Goal: Information Seeking & Learning: Learn about a topic

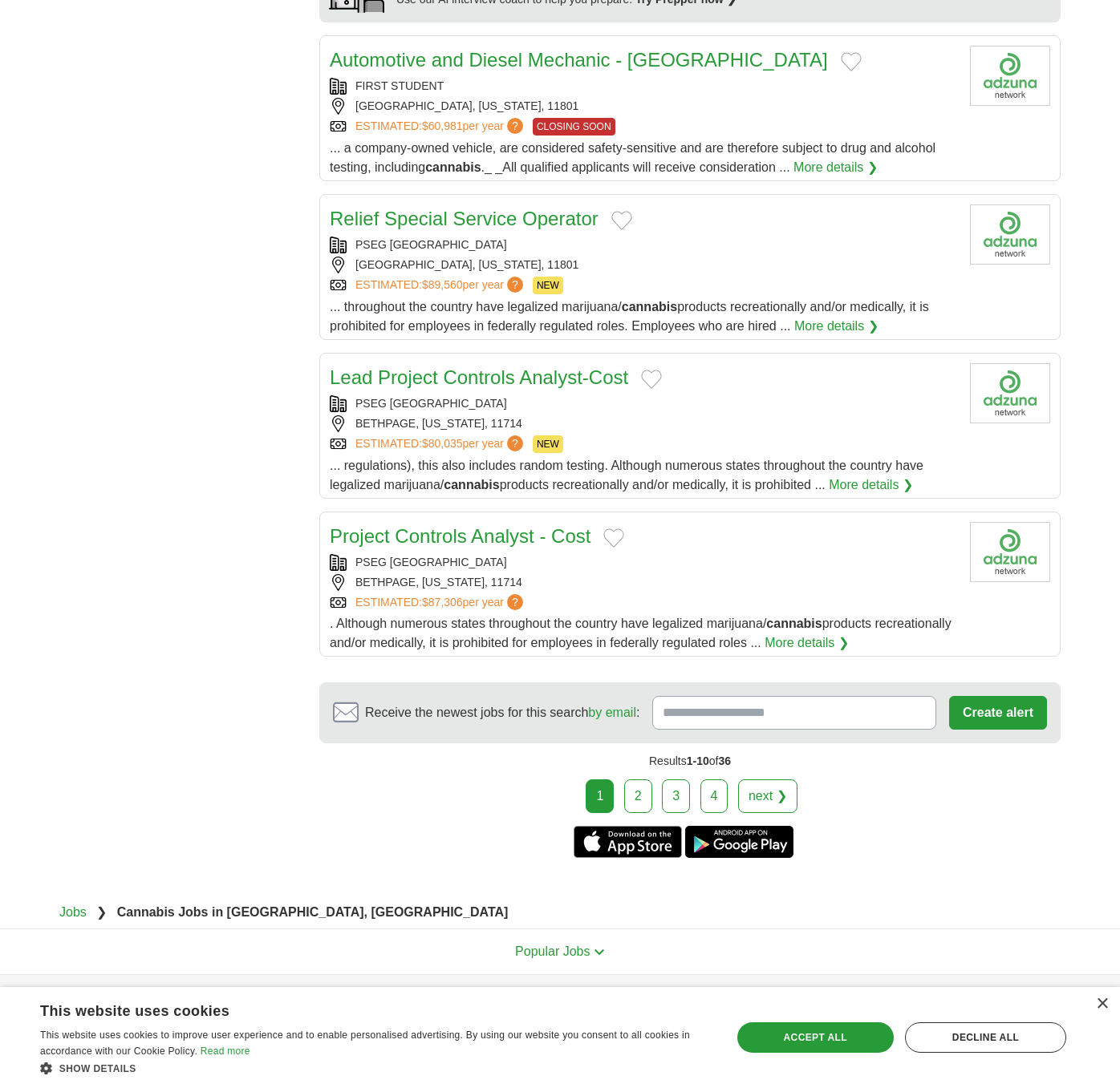
scroll to position [1288, 0]
click at [645, 800] on link "2" at bounding box center [638, 794] width 28 height 33
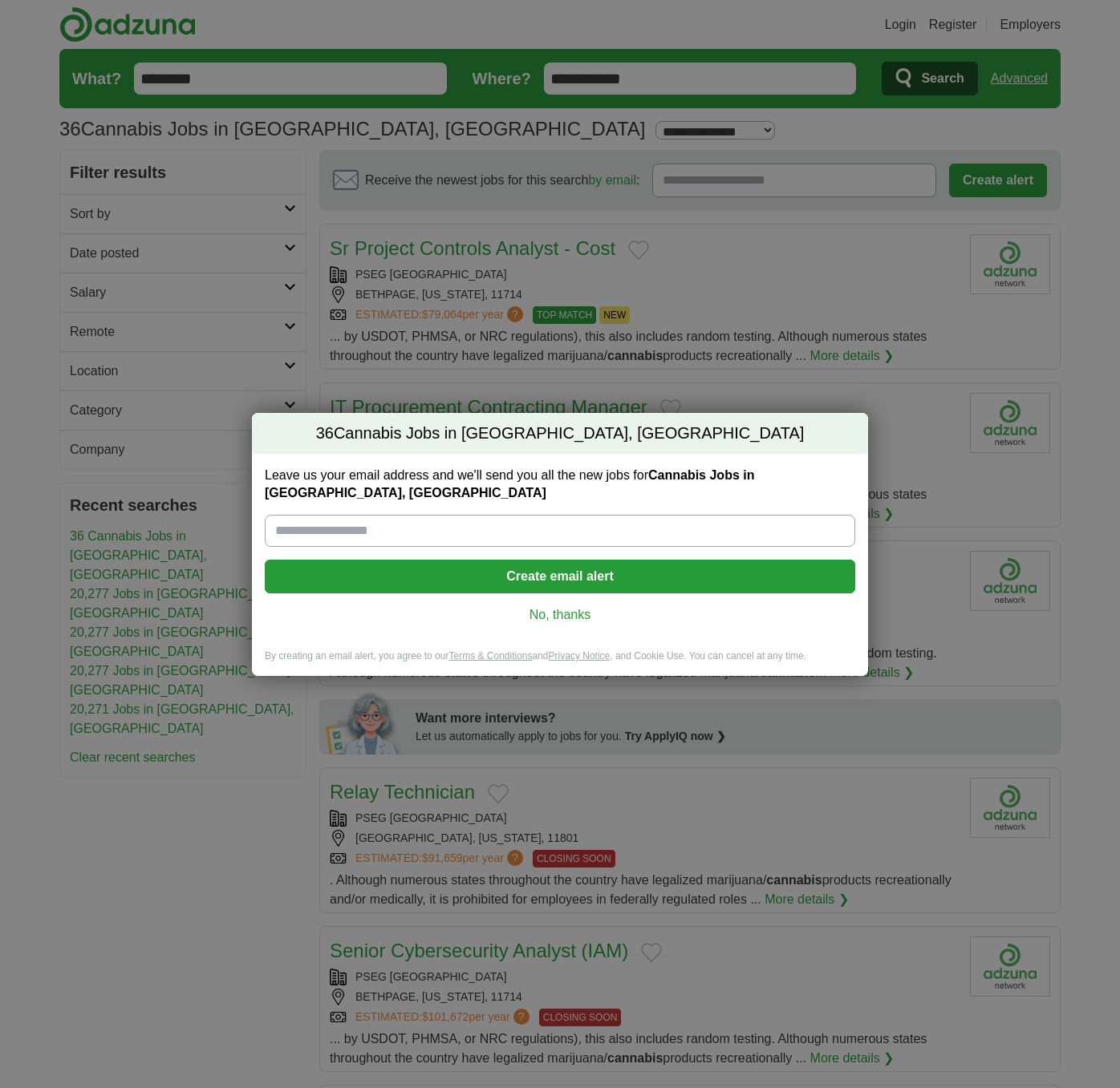
click at [580, 606] on link "No, thanks" at bounding box center [559, 614] width 564 height 18
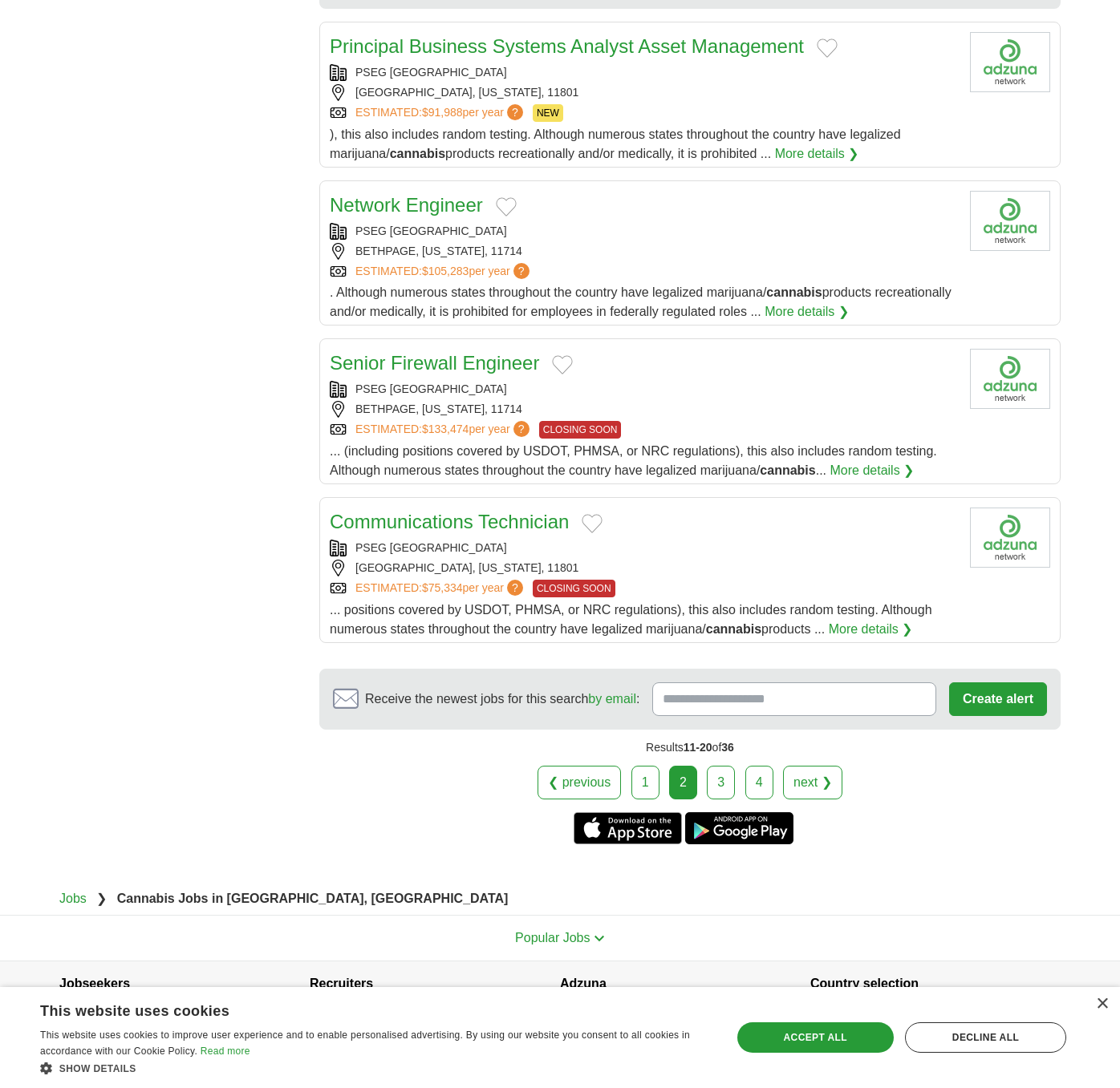
scroll to position [1310, 0]
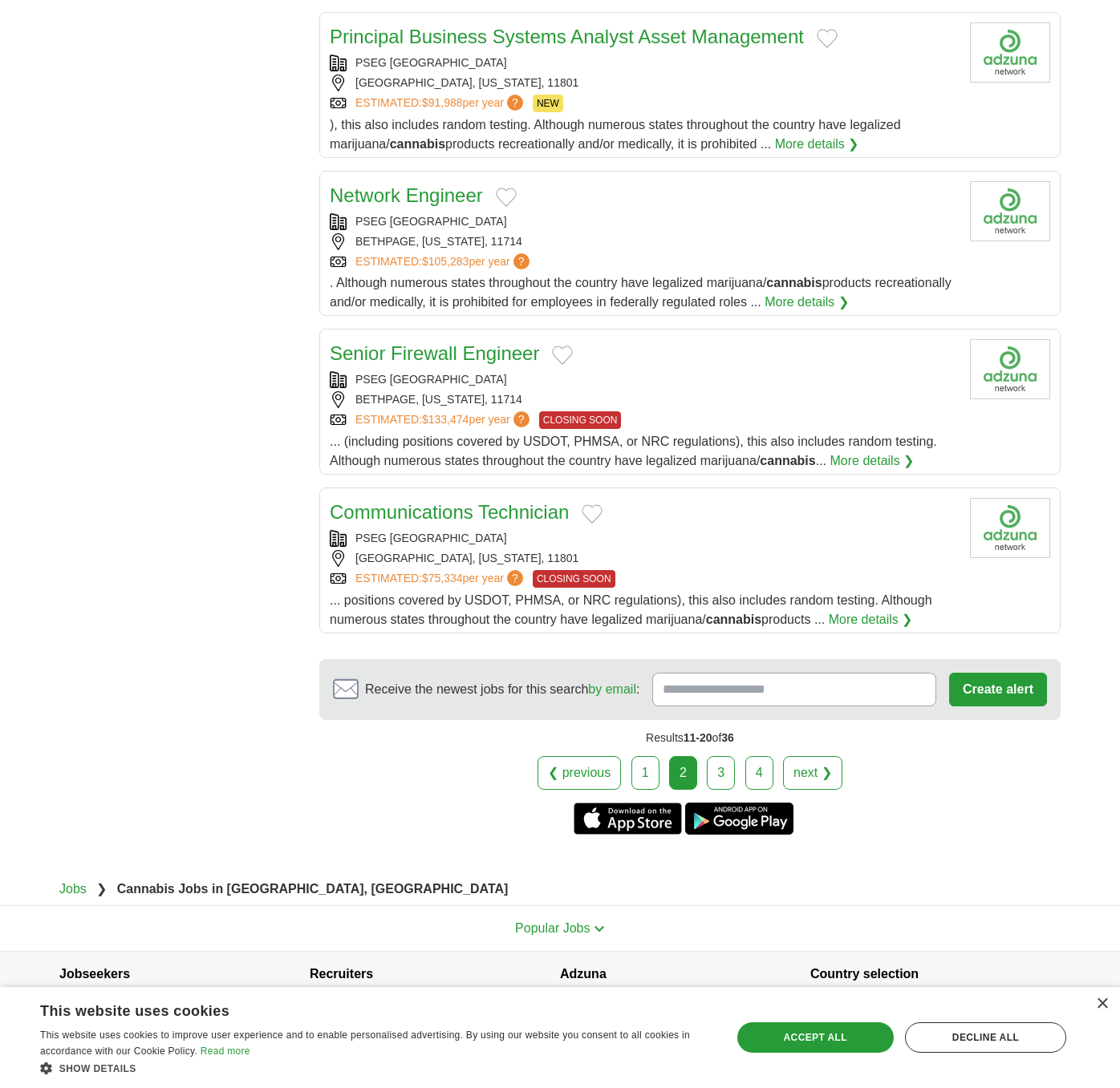
click at [722, 762] on link "3" at bounding box center [720, 772] width 28 height 33
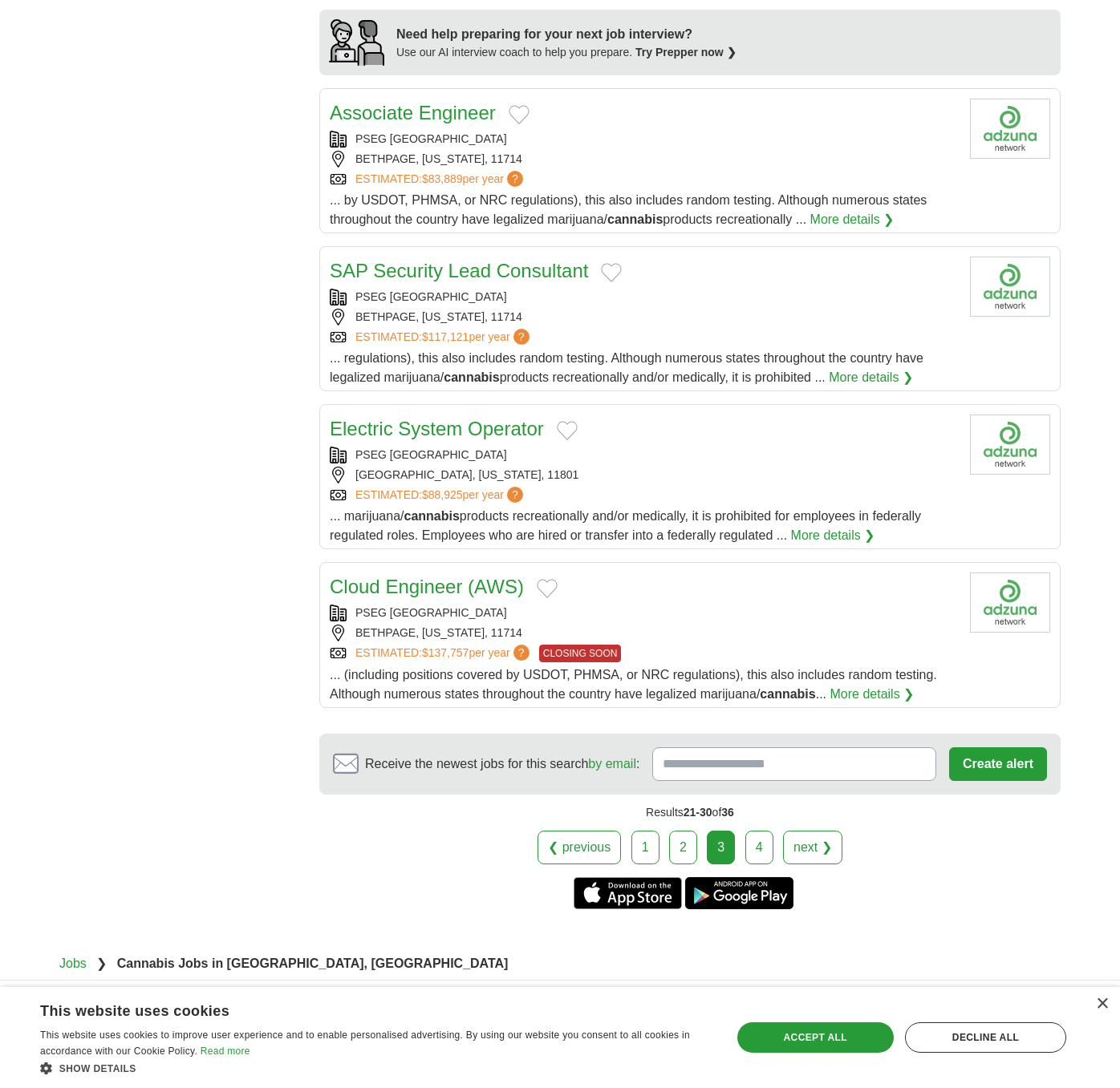
scroll to position [1235, 0]
click at [767, 857] on link "4" at bounding box center [759, 846] width 28 height 33
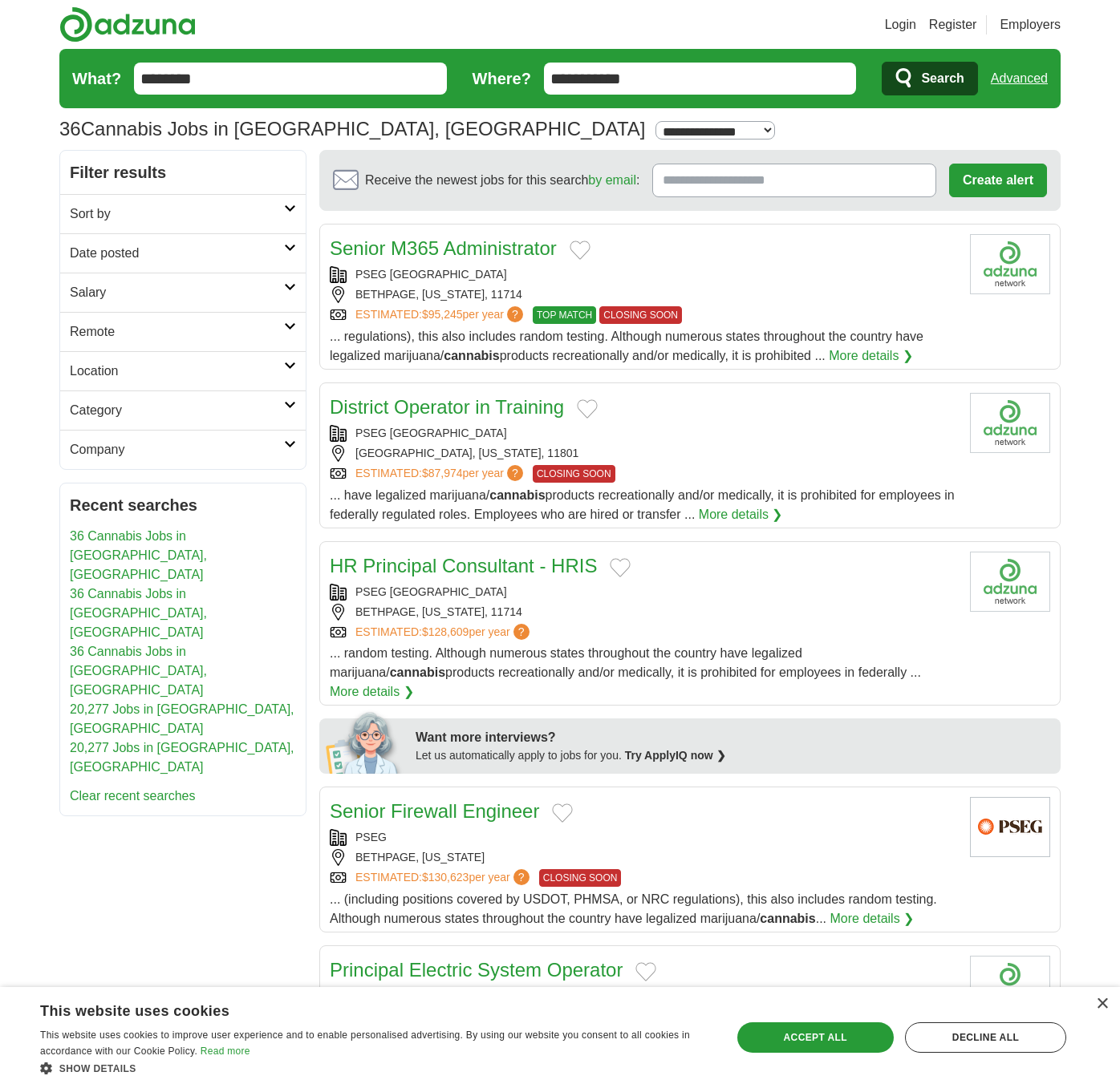
drag, startPoint x: 207, startPoint y: 77, endPoint x: 107, endPoint y: 73, distance: 100.1
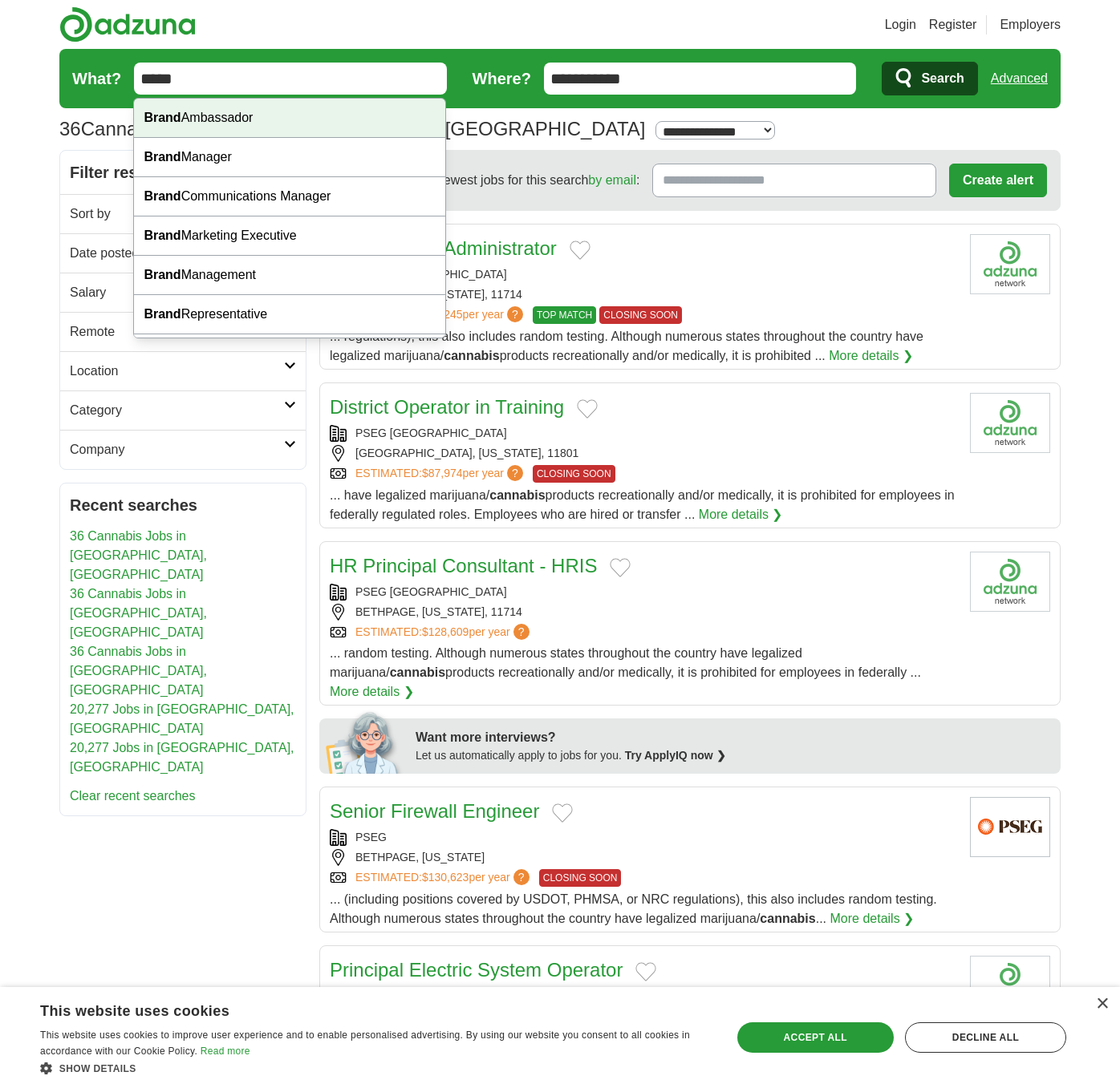
click at [168, 113] on strong "Brand" at bounding box center [161, 118] width 37 height 14
type input "**********"
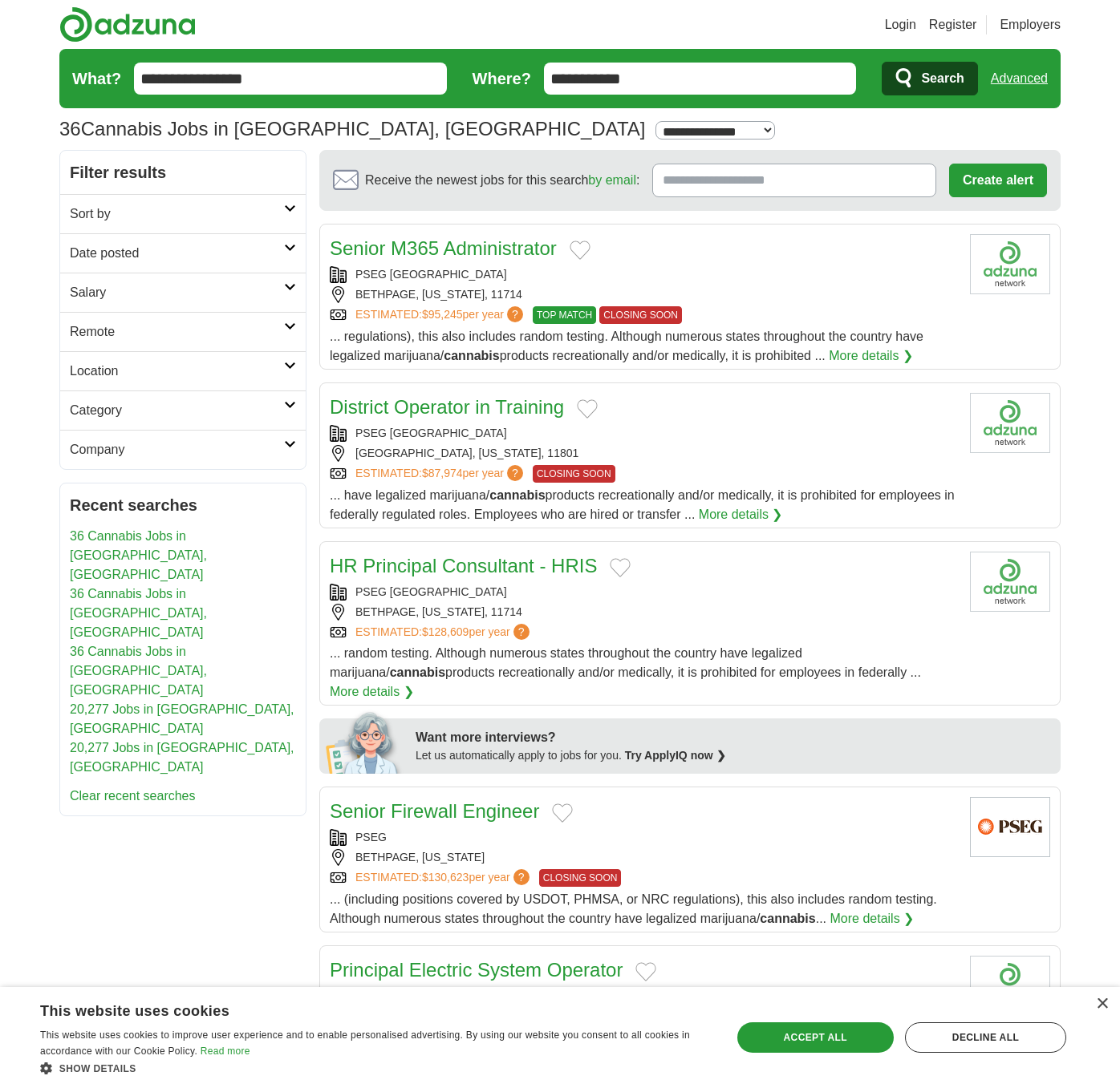
click at [950, 78] on span "Search" at bounding box center [942, 79] width 43 height 32
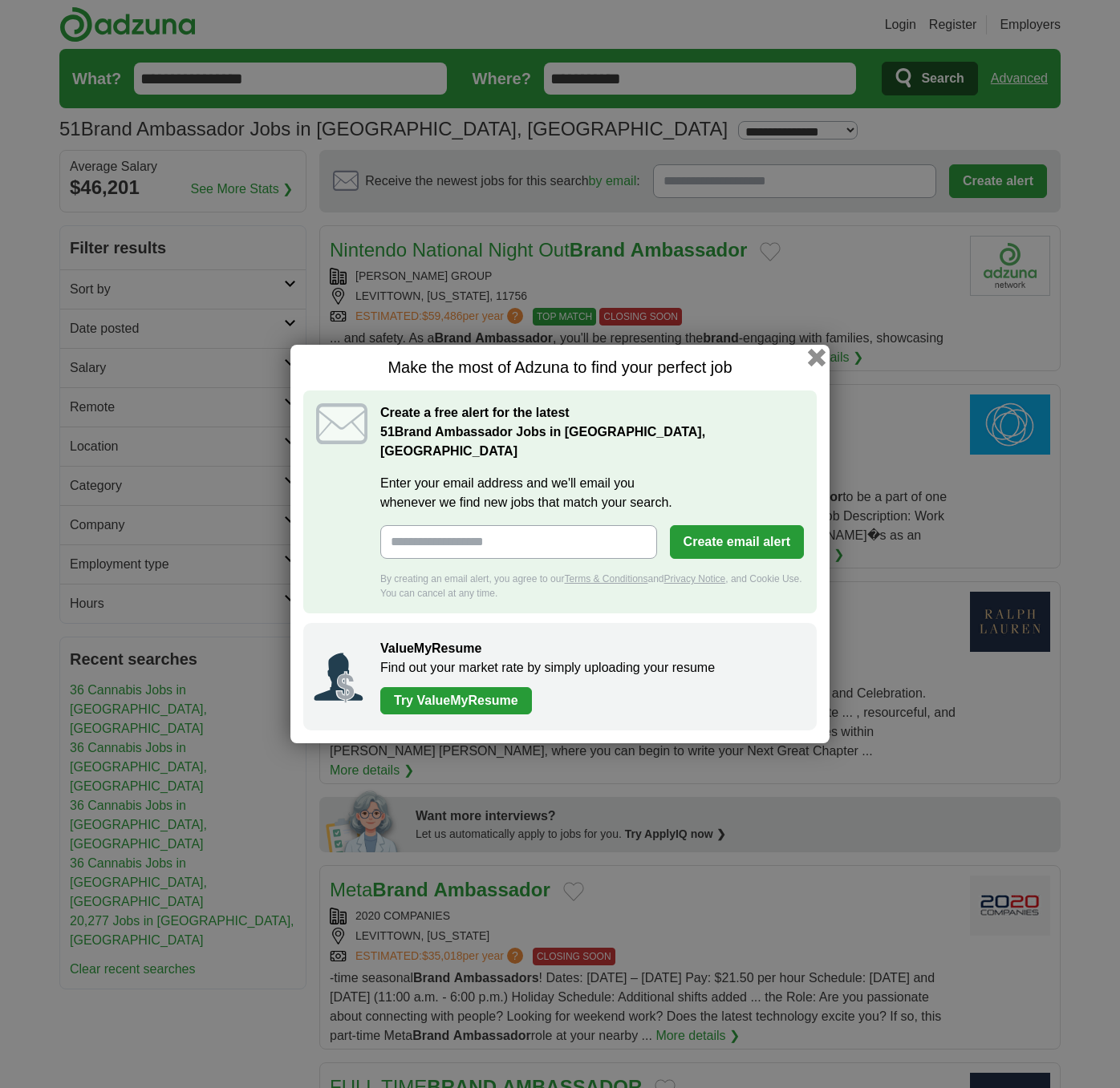
click at [816, 364] on button "button" at bounding box center [816, 358] width 18 height 18
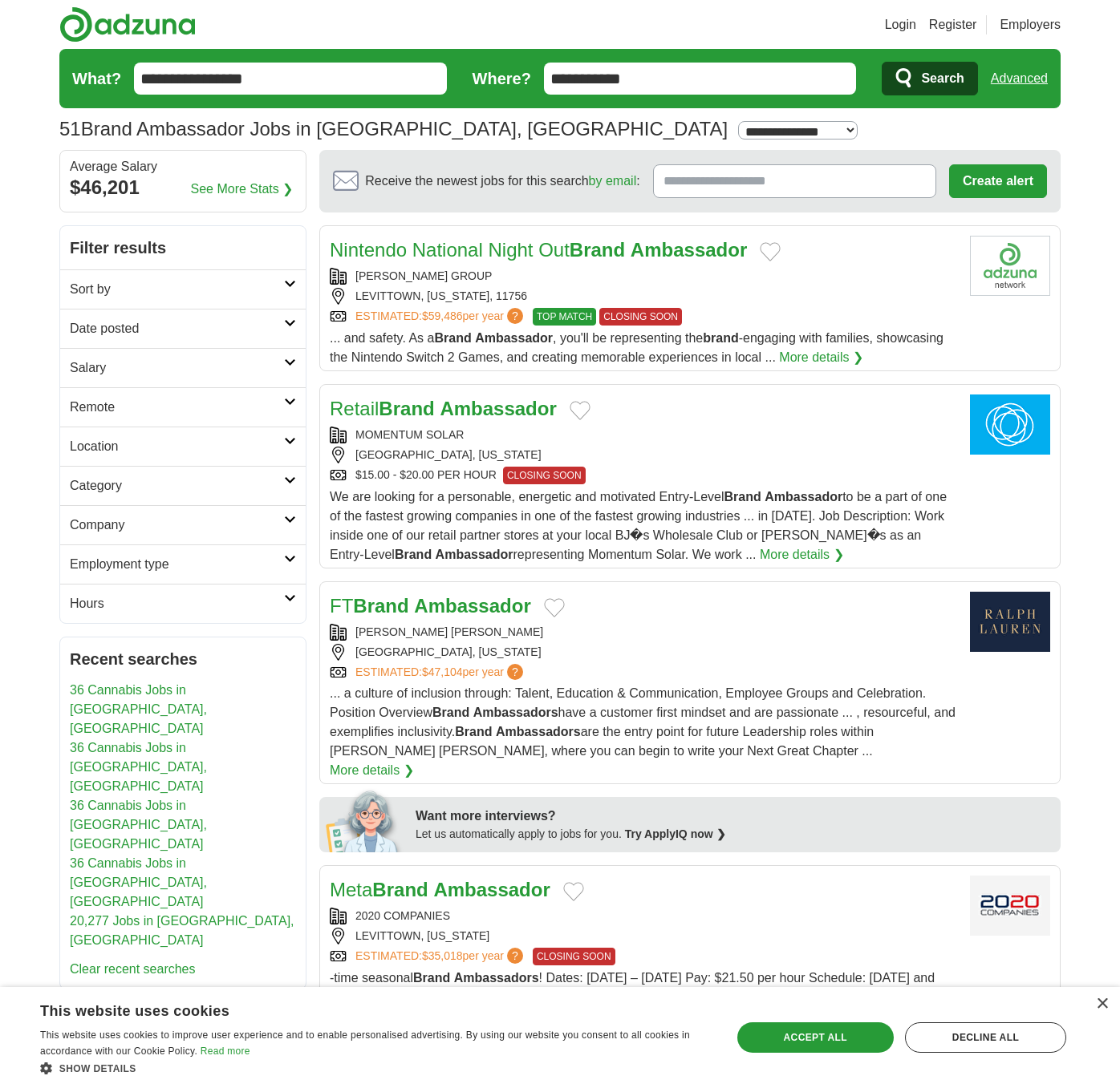
select select "**"
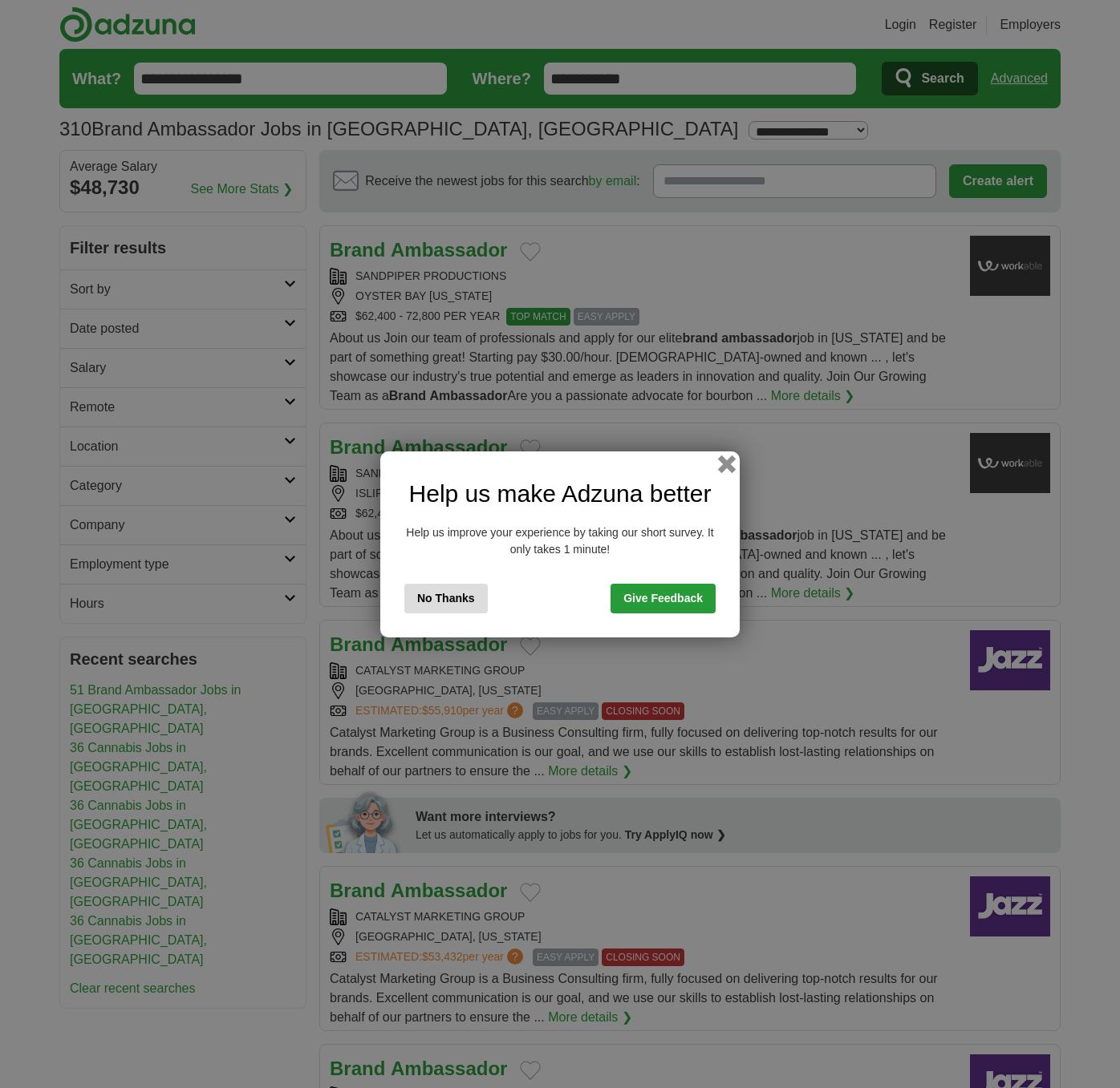
click at [722, 463] on button "button" at bounding box center [726, 463] width 18 height 18
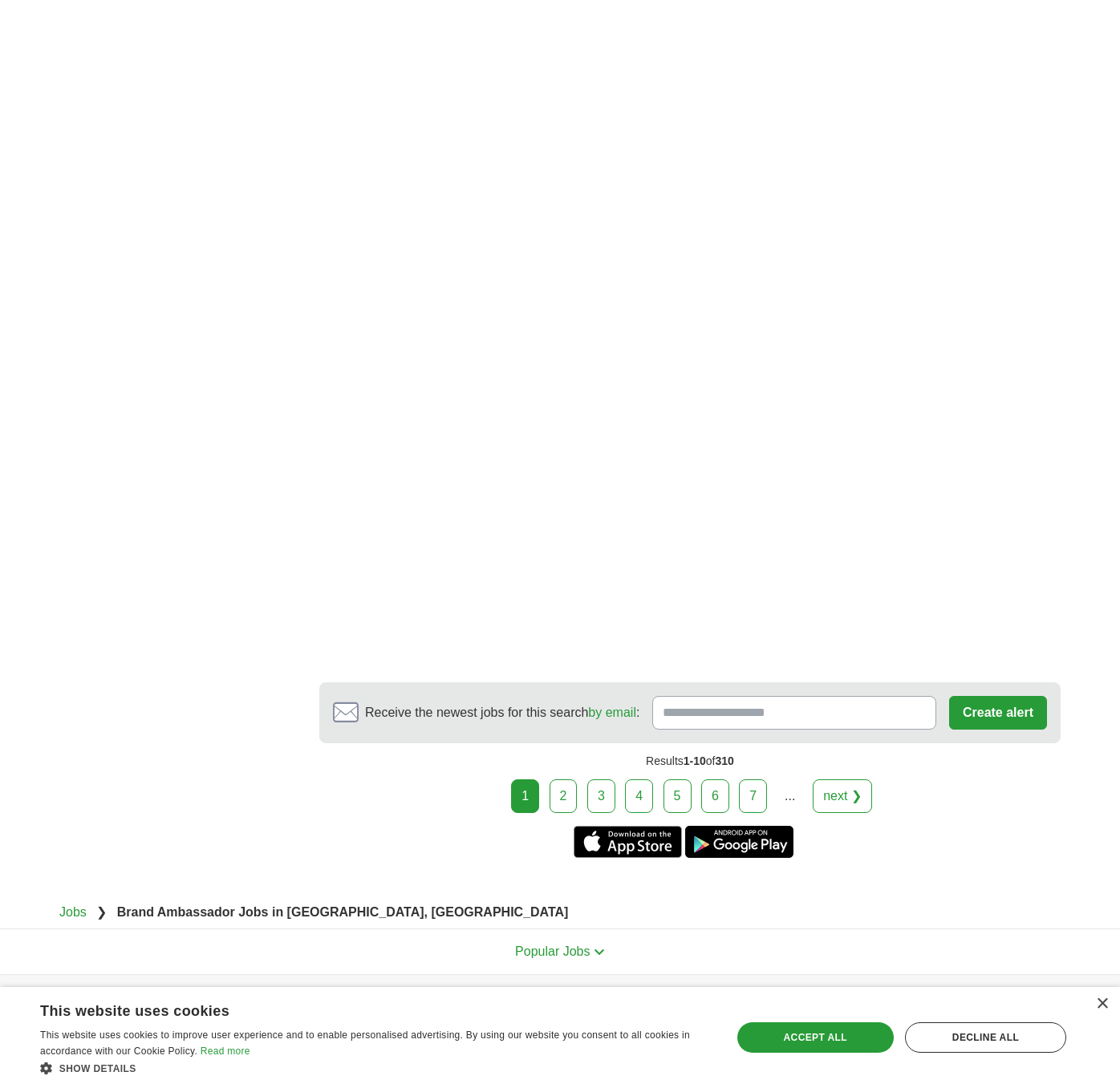
scroll to position [2333, 0]
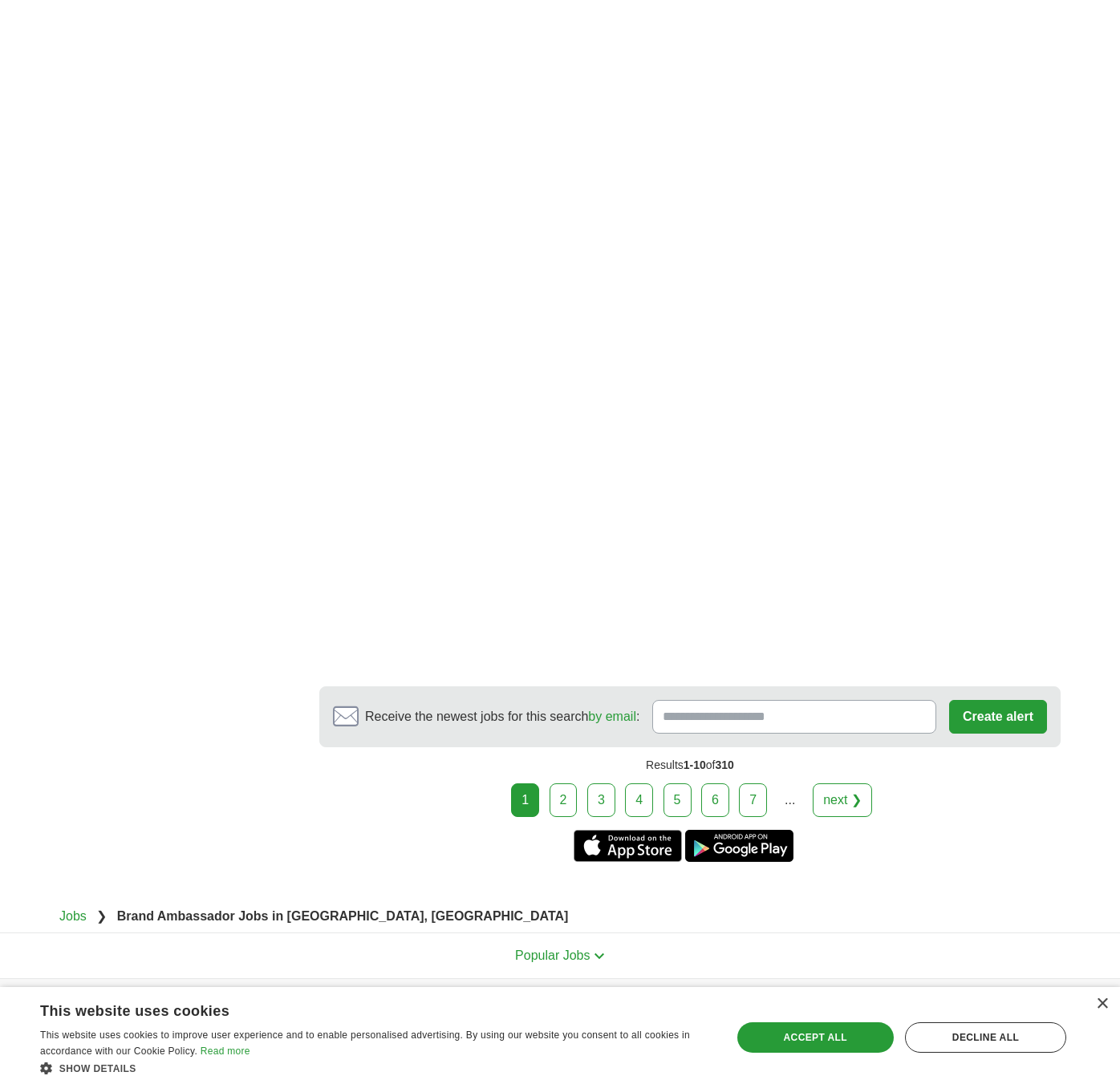
click at [570, 794] on link "2" at bounding box center [563, 800] width 28 height 33
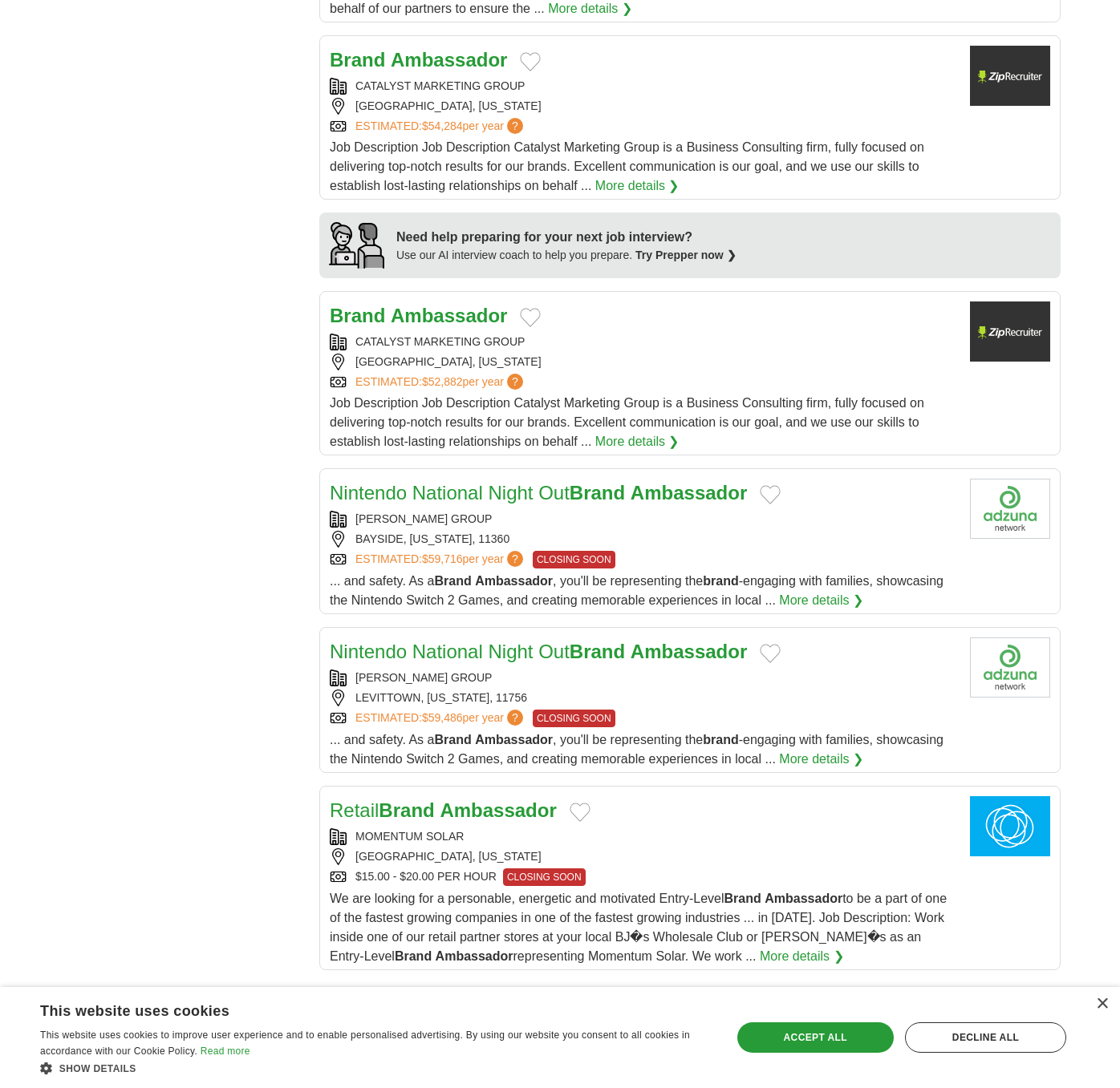
scroll to position [1111, 0]
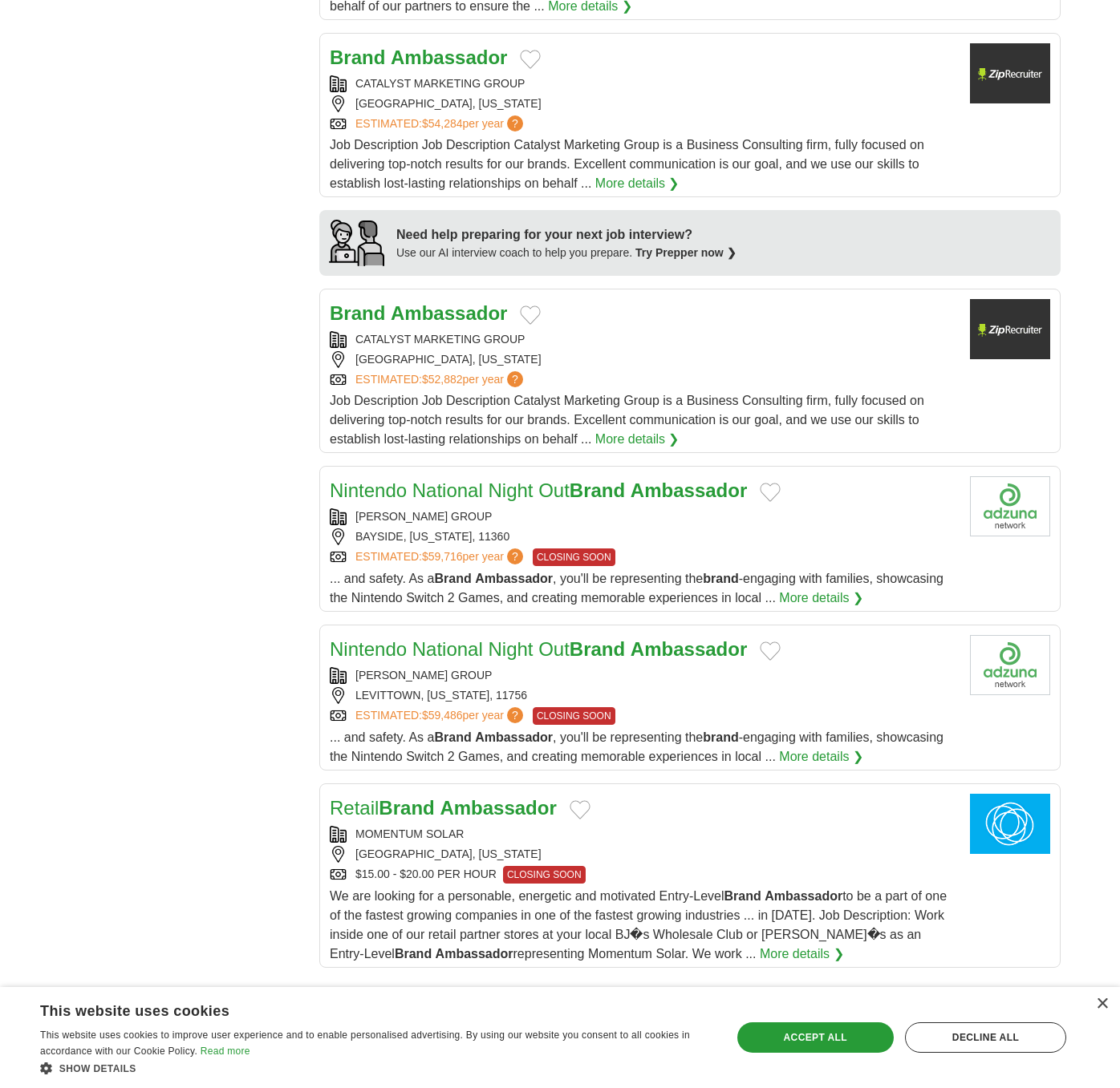
click at [692, 714] on div "ESTIMATED: $59,486 per year ? CLOSING SOON" at bounding box center [643, 716] width 627 height 18
